Goal: Check status

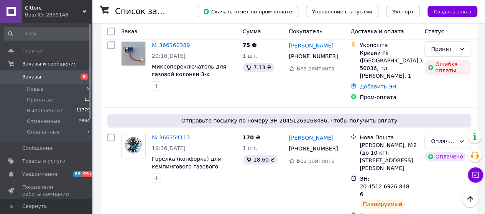
scroll to position [422, 0]
